Goal: Information Seeking & Learning: Learn about a topic

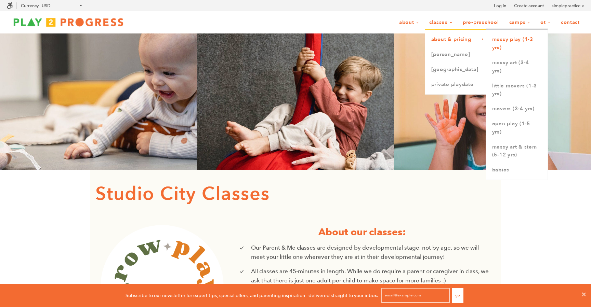
click at [515, 39] on link "Messy Play (1-3 yrs)" at bounding box center [517, 43] width 62 height 23
click at [509, 86] on link "Little Movers (1-3 yrs)" at bounding box center [517, 90] width 62 height 23
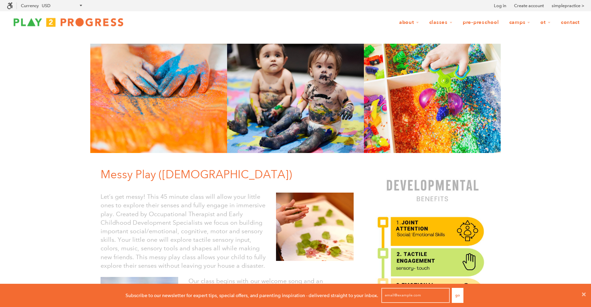
click at [228, 203] on p "Let’s get messy! This 45 minute class will allow your little ones to explore th…" at bounding box center [183, 232] width 165 height 78
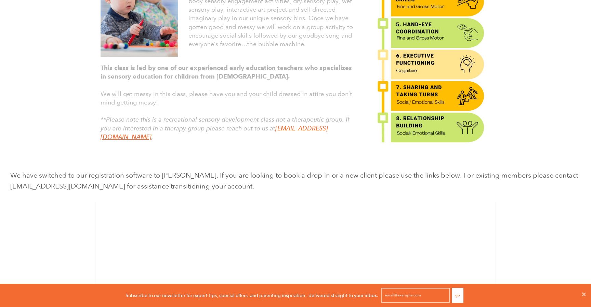
scroll to position [380, 0]
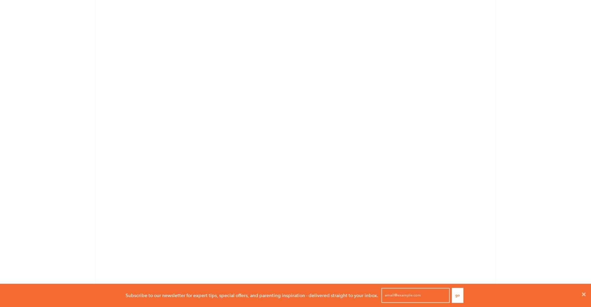
scroll to position [1035, 0]
